Goal: Task Accomplishment & Management: Manage account settings

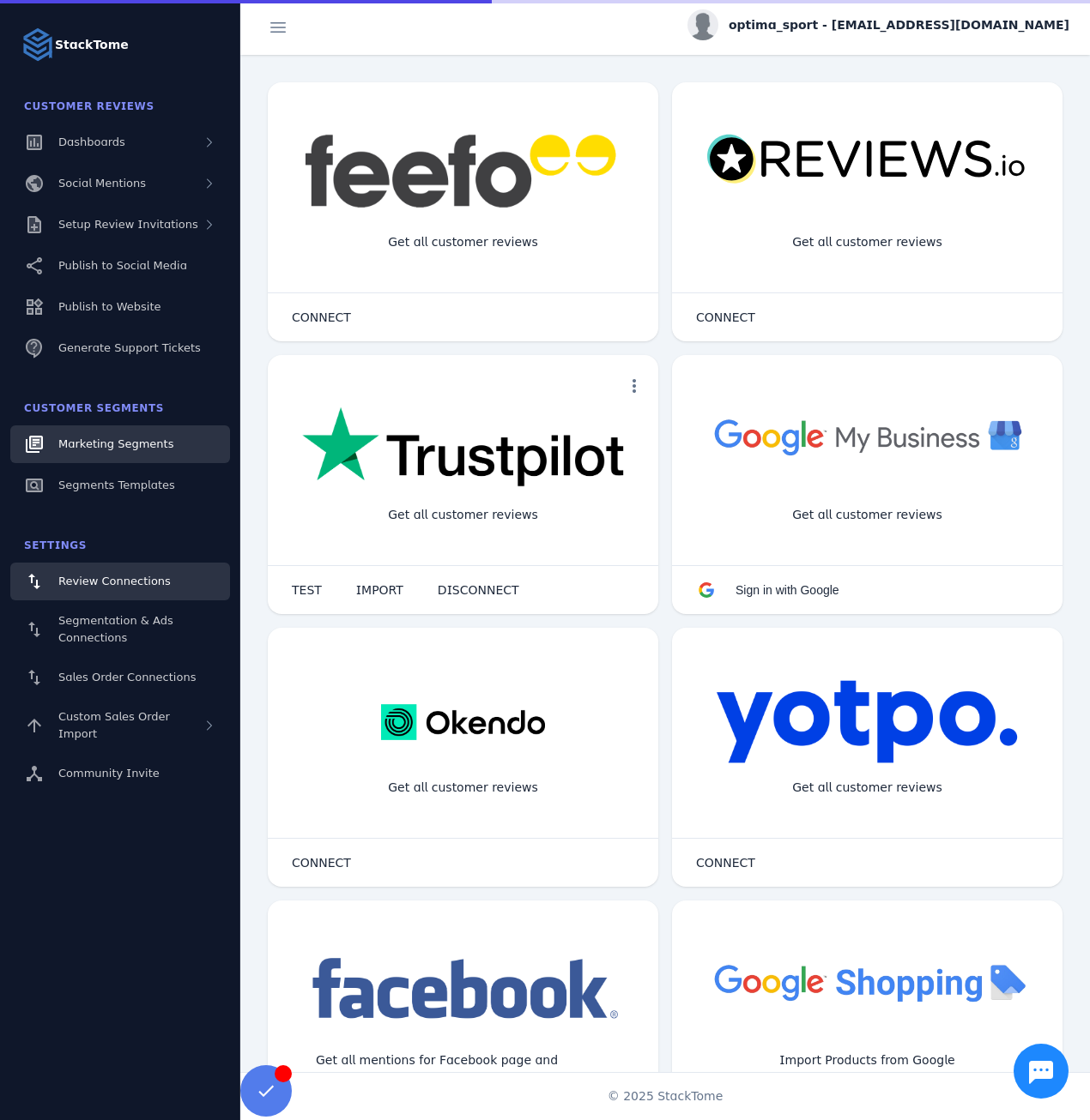
click at [133, 450] on span "Marketing Segments" at bounding box center [116, 444] width 115 height 12
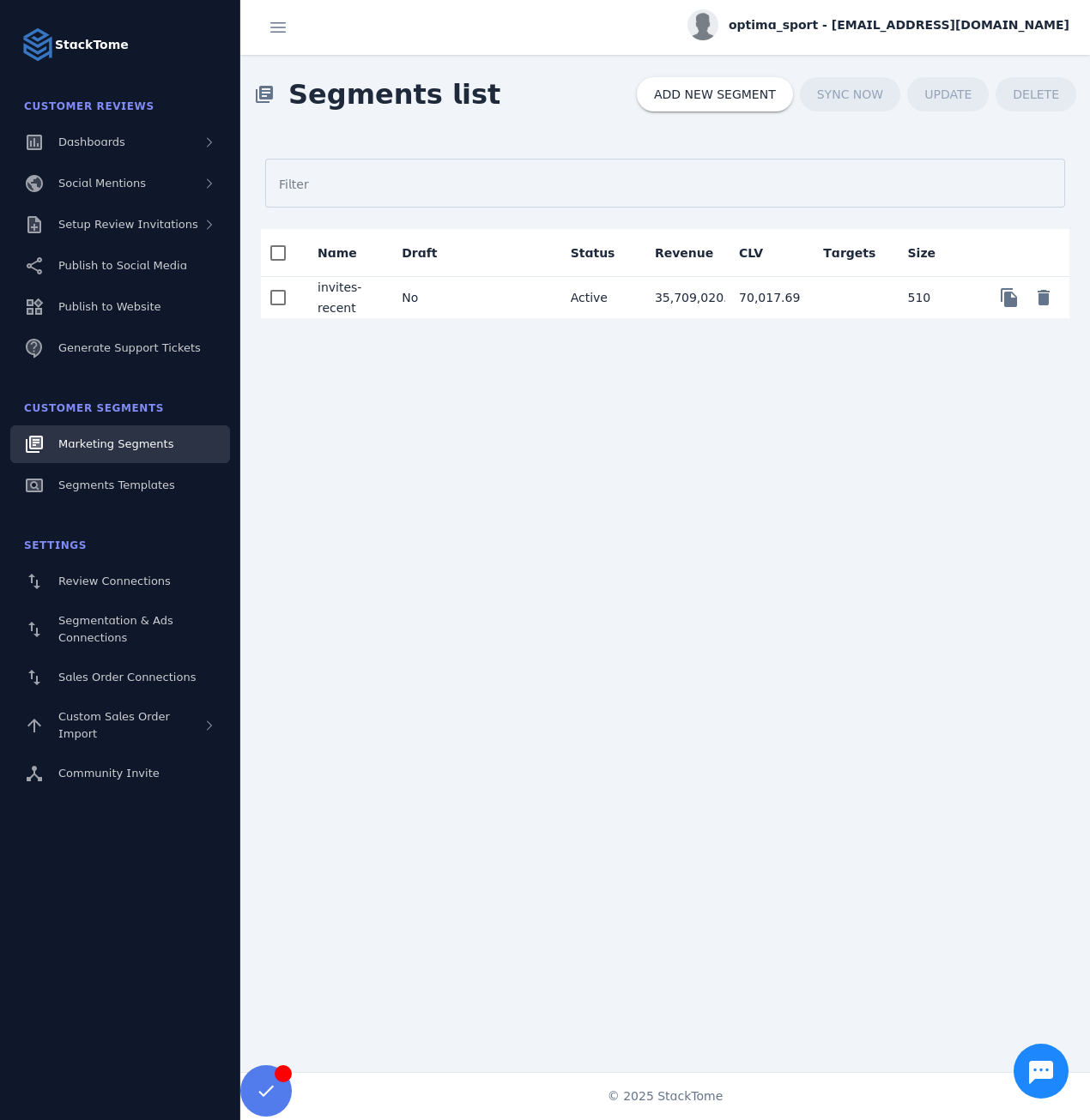
click at [400, 296] on mat-cell "No" at bounding box center [430, 297] width 84 height 41
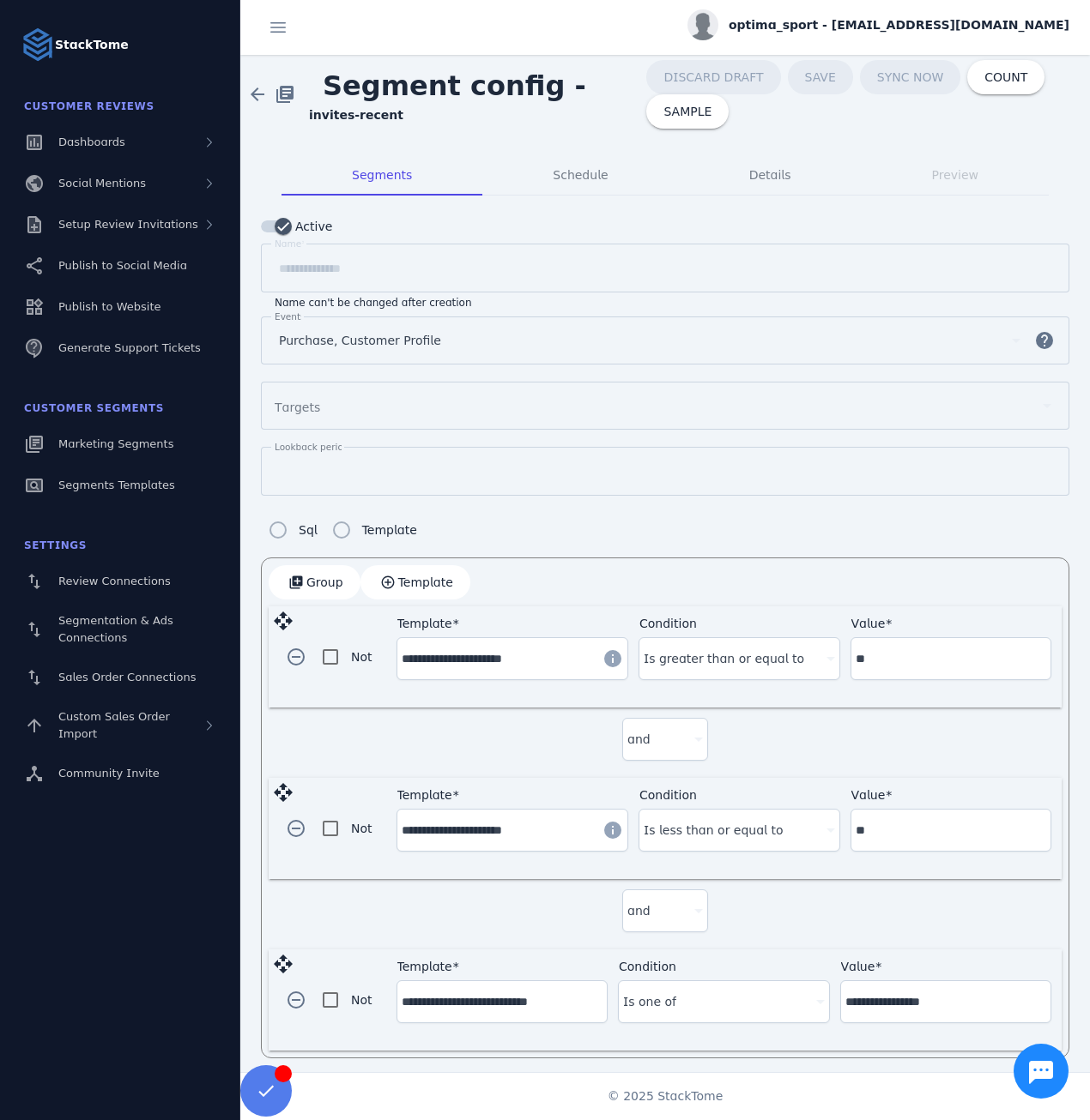
click at [910, 22] on span "optima_sport - [EMAIL_ADDRESS][DOMAIN_NAME]" at bounding box center [899, 25] width 341 height 18
click at [992, 163] on span "Sign out" at bounding box center [1015, 165] width 50 height 20
